Goal: Entertainment & Leisure: Consume media (video, audio)

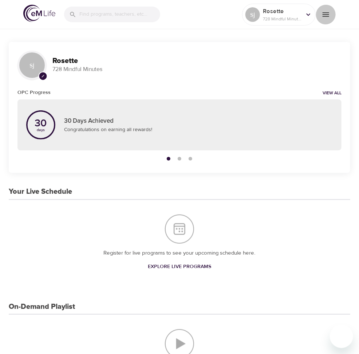
click at [325, 14] on icon "menu" at bounding box center [325, 14] width 7 height 4
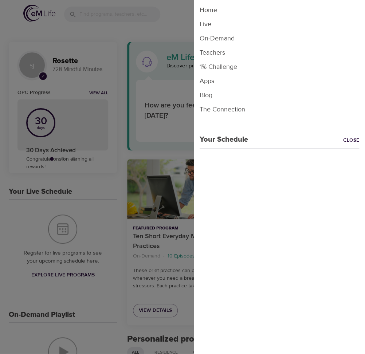
click at [210, 8] on li "Home" at bounding box center [279, 10] width 171 height 14
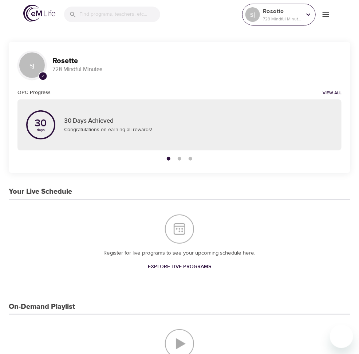
click at [301, 17] on p "728 Mindful Minutes" at bounding box center [282, 19] width 39 height 7
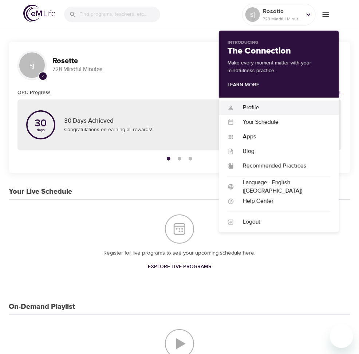
click at [252, 108] on div "Profile" at bounding box center [282, 107] width 96 height 8
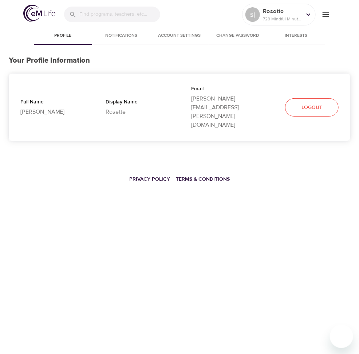
select select "10"
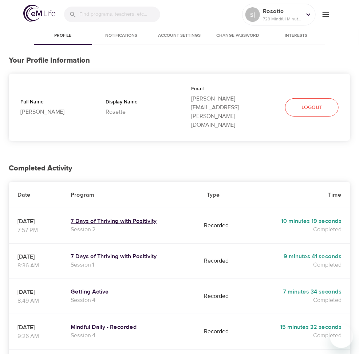
click at [144, 217] on h5 "7 Days of Thriving with Positivity" at bounding box center [130, 221] width 119 height 8
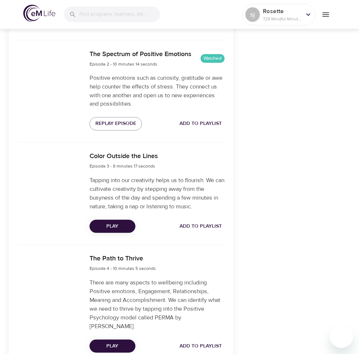
scroll to position [364, 0]
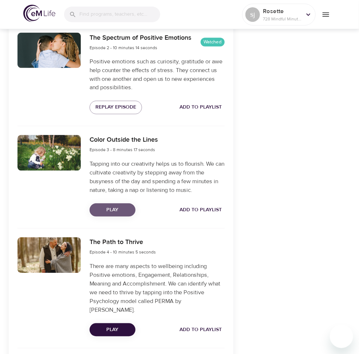
click at [128, 215] on span "Play" at bounding box center [112, 210] width 34 height 9
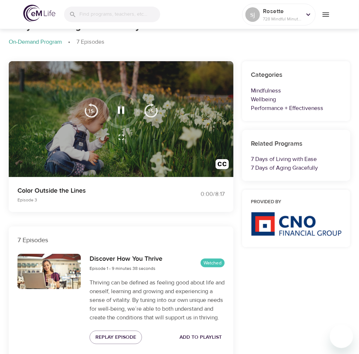
scroll to position [0, 0]
